Goal: Task Accomplishment & Management: Manage account settings

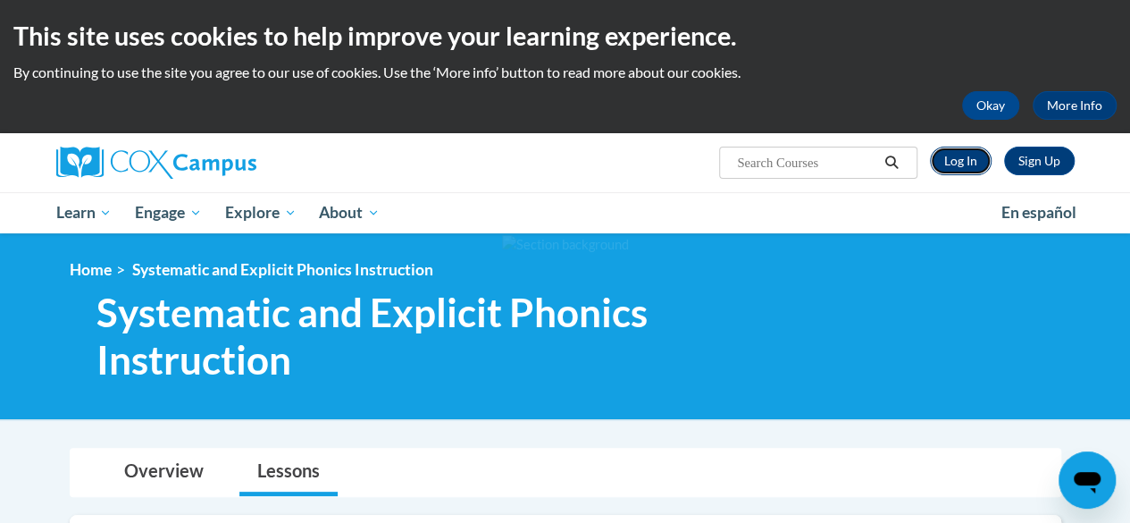
click at [974, 154] on link "Log In" at bounding box center [961, 160] width 62 height 29
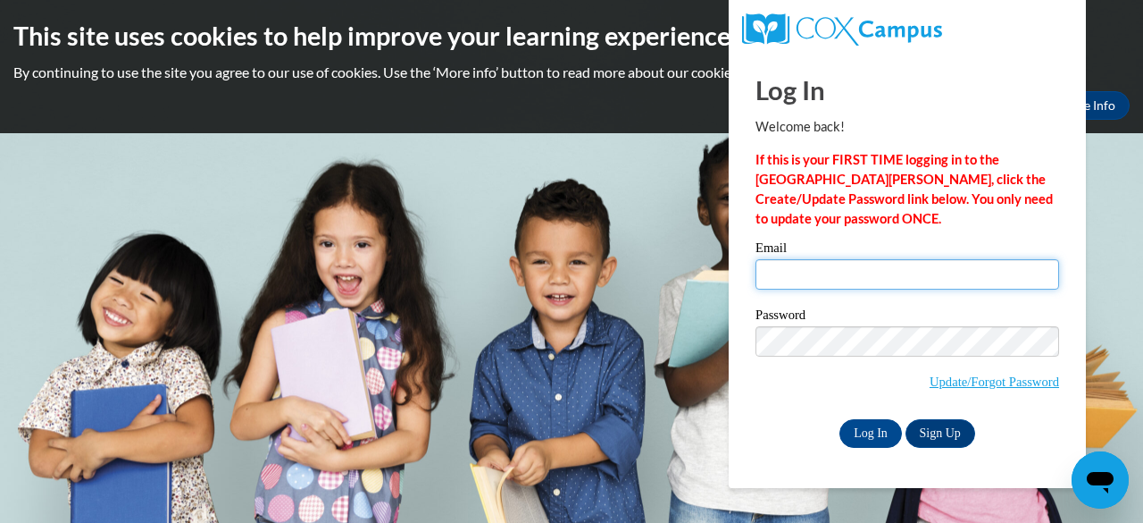
type input "[EMAIL_ADDRESS][DOMAIN_NAME]"
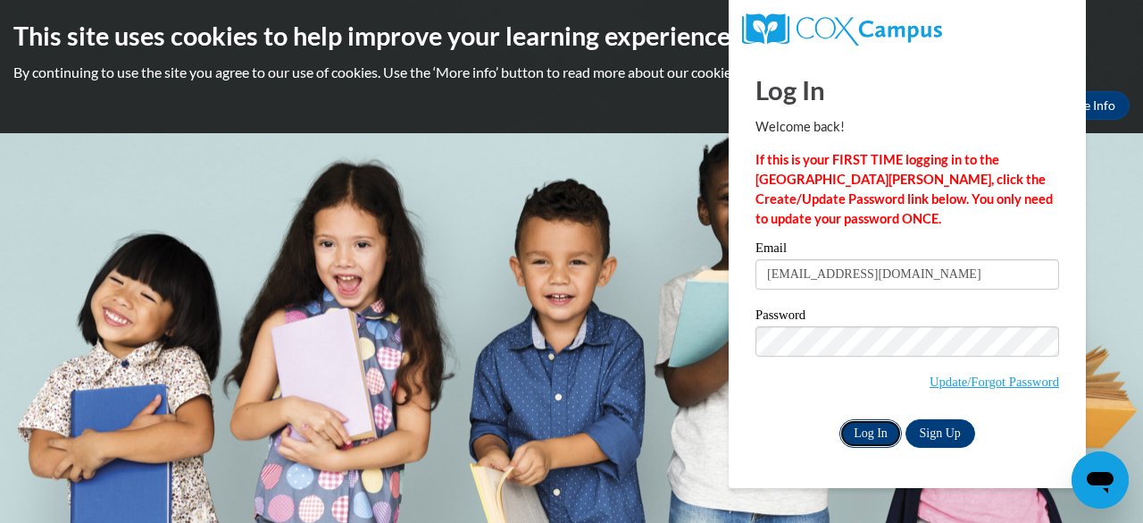
click at [881, 436] on input "Log In" at bounding box center [871, 433] width 63 height 29
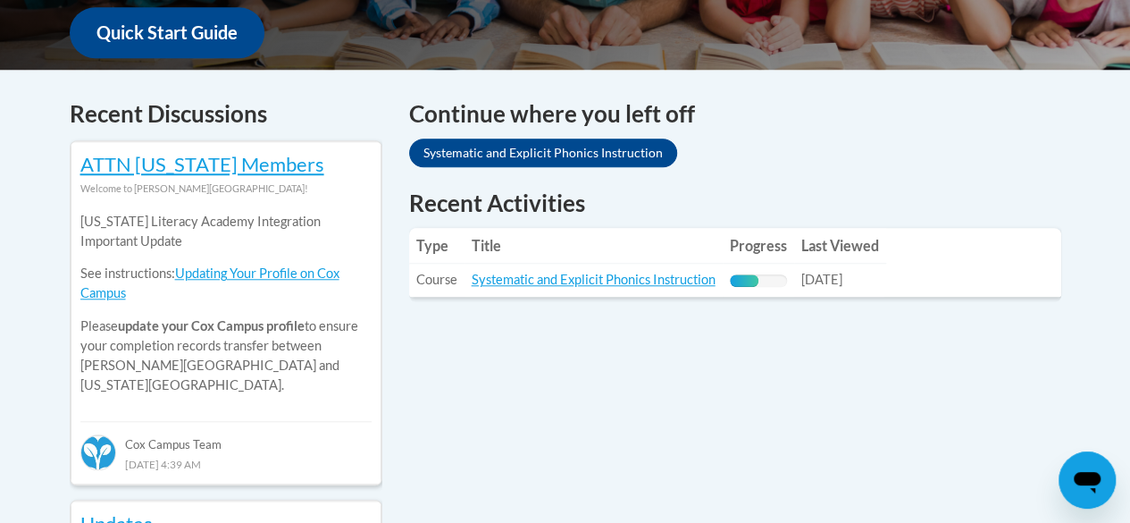
scroll to position [691, 0]
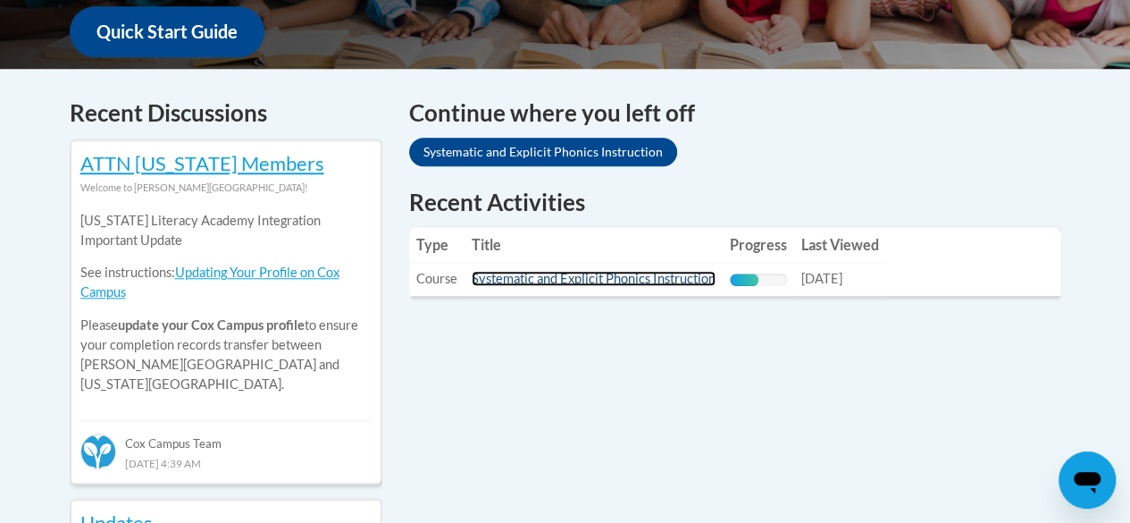
click at [586, 273] on link "Systematic and Explicit Phonics Instruction" at bounding box center [594, 278] width 244 height 15
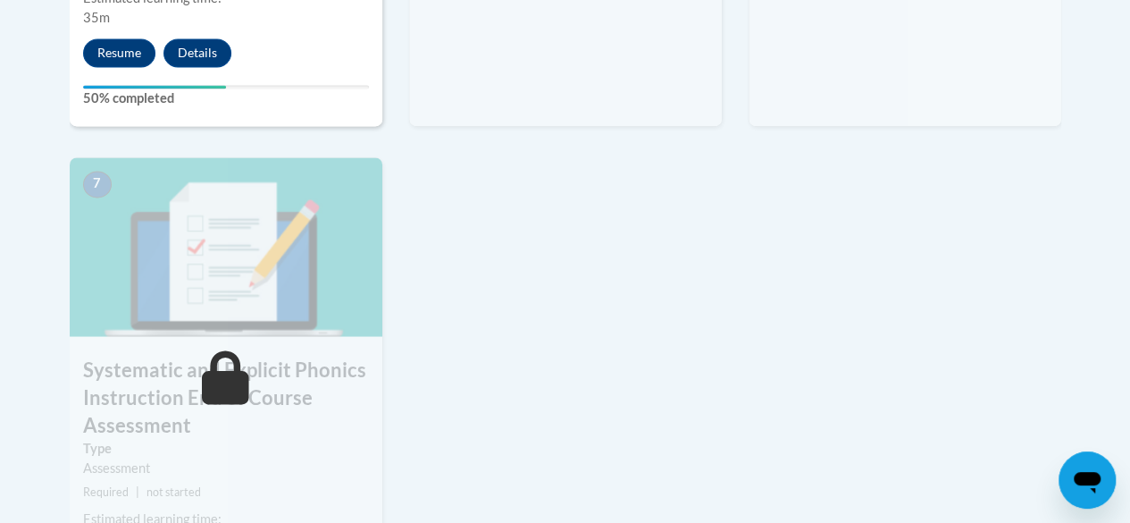
scroll to position [1449, 0]
